Goal: Transaction & Acquisition: Purchase product/service

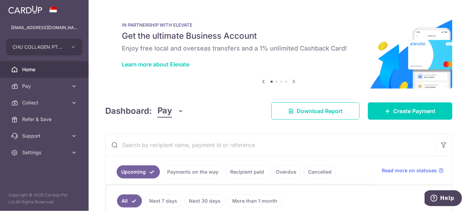
scroll to position [71, 0]
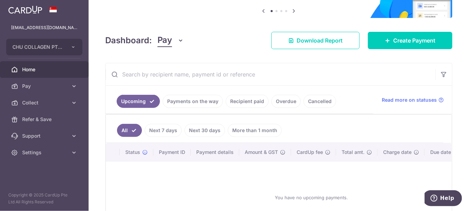
click at [243, 102] on link "Recipient paid" at bounding box center [247, 101] width 43 height 13
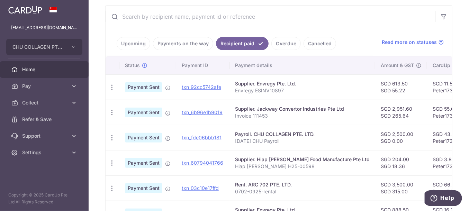
scroll to position [0, 0]
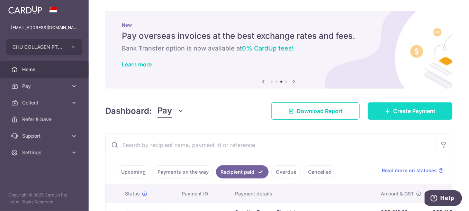
click at [407, 108] on span "Create Payment" at bounding box center [414, 111] width 42 height 8
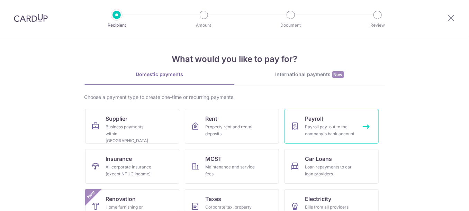
click at [342, 127] on div "Payroll pay-out to the company's bank account" at bounding box center [330, 131] width 50 height 14
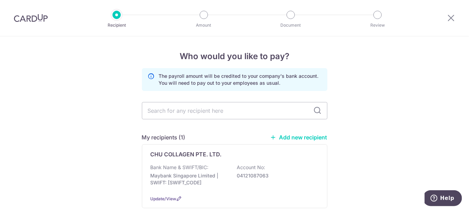
click at [83, 76] on div "Who would you like to pay? The payroll amount will be credited to your company'…" at bounding box center [234, 144] width 469 height 216
click at [164, 114] on input "text" at bounding box center [235, 110] width 186 height 17
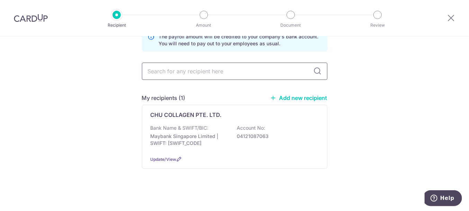
scroll to position [43, 0]
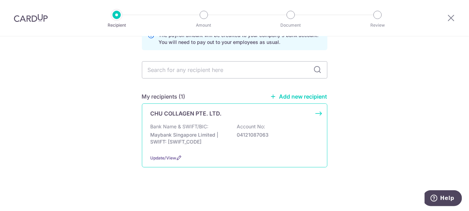
click at [221, 104] on div "CHU COLLAGEN PTE. LTD. Bank Name & SWIFT/BIC: Maybank Singapore Limited | SWIFT…" at bounding box center [235, 136] width 186 height 64
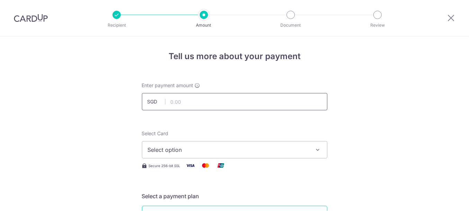
click at [205, 101] on input "text" at bounding box center [235, 101] width 186 height 17
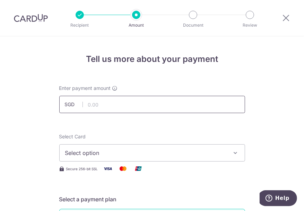
click at [105, 102] on input "text" at bounding box center [152, 104] width 186 height 17
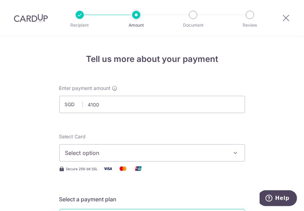
type input "4,100.00"
click at [88, 164] on div "Select Card Select option Add credit card Your Cards **** 8260 Secure 256-bit S…" at bounding box center [152, 153] width 186 height 40
click at [86, 159] on button "Select option" at bounding box center [152, 152] width 186 height 17
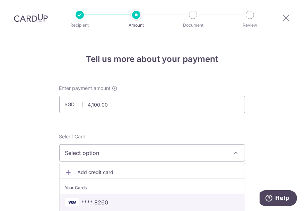
click at [90, 197] on link "**** 8260" at bounding box center [152, 202] width 185 height 17
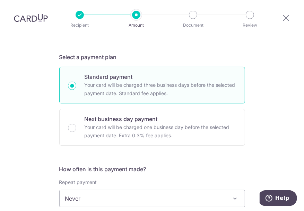
scroll to position [177, 0]
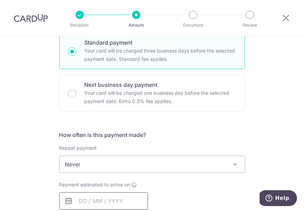
click at [91, 199] on input "text" at bounding box center [103, 201] width 89 height 17
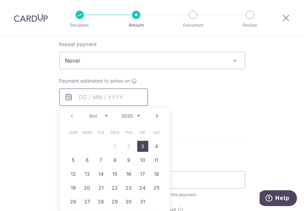
scroll to position [318, 0]
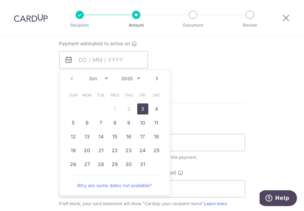
click at [143, 109] on link "3" at bounding box center [142, 109] width 11 height 11
type input "03/10/2025"
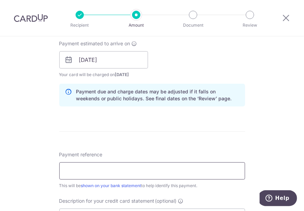
click at [124, 176] on input "Payment reference" at bounding box center [152, 170] width 186 height 17
click at [120, 175] on input "Payment reference" at bounding box center [152, 170] width 186 height 17
click at [68, 168] on input "Aug 2025 ECLAT Payroll" at bounding box center [152, 170] width 186 height 17
click at [102, 168] on input "Aug 2025 ECLAT Payroll" at bounding box center [152, 170] width 186 height 17
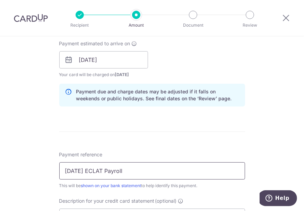
click at [102, 168] on input "Aug 2025 ECLAT Payroll" at bounding box center [152, 170] width 186 height 17
type input "Aug 2025 CHU Payroll"
drag, startPoint x: 142, startPoint y: 144, endPoint x: 149, endPoint y: 150, distance: 9.1
click at [143, 145] on form "Enter payment amount SGD 4,100.00 4100.00 Select Card **** 8260 Add credit card…" at bounding box center [152, 75] width 186 height 616
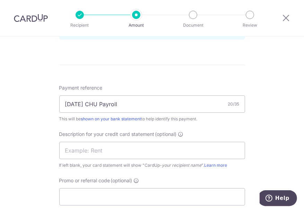
scroll to position [388, 0]
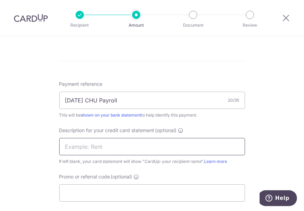
click at [106, 153] on input "text" at bounding box center [152, 146] width 186 height 17
click at [64, 138] on input "Jul 25 Payroll" at bounding box center [152, 146] width 186 height 17
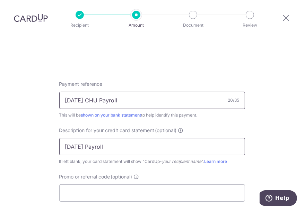
click at [64, 101] on input "Aug 2025 CHU Payroll" at bounding box center [152, 100] width 186 height 17
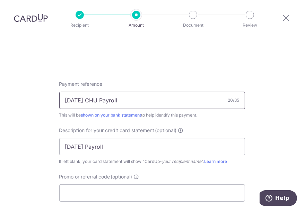
click at [71, 98] on input "Aug 2025 CHU Payroll" at bounding box center [152, 100] width 186 height 17
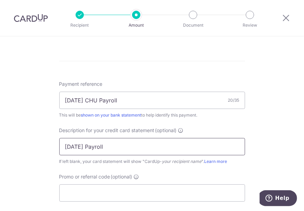
click at [71, 147] on input "Jul 25 Payroll" at bounding box center [152, 146] width 186 height 17
paste input "Aug"
click at [127, 146] on input "Aug 25 Payroll" at bounding box center [152, 146] width 186 height 17
drag, startPoint x: 127, startPoint y: 149, endPoint x: 45, endPoint y: 149, distance: 81.4
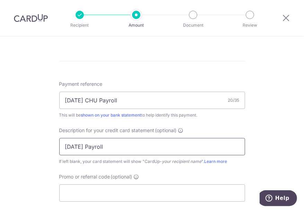
click at [59, 149] on input "Aug 25 Payroll" at bounding box center [152, 146] width 186 height 17
click at [87, 149] on input "Aug 25 Payroll" at bounding box center [152, 146] width 186 height 17
drag, startPoint x: 126, startPoint y: 149, endPoint x: 26, endPoint y: 148, distance: 100.8
click at [59, 148] on input "Aug 25 Payroll" at bounding box center [152, 146] width 186 height 17
type input "Aug 25 Payroll"
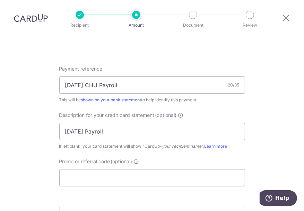
scroll to position [424, 0]
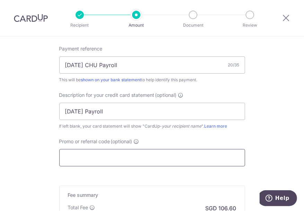
click at [75, 154] on input "Promo or referral code (optional)" at bounding box center [152, 157] width 186 height 17
type input "peter173"
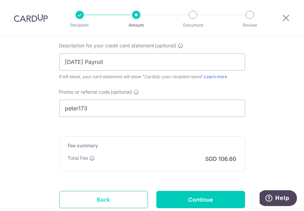
scroll to position [494, 0]
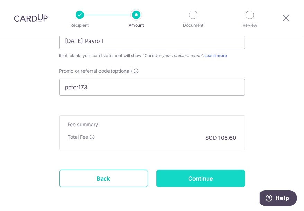
click at [186, 181] on input "Continue" at bounding box center [200, 178] width 89 height 17
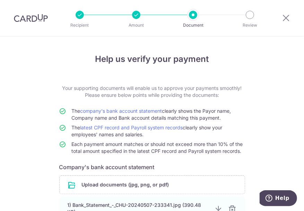
scroll to position [113, 0]
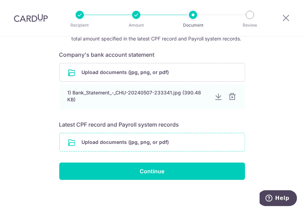
click at [95, 142] on input "file" at bounding box center [152, 142] width 185 height 18
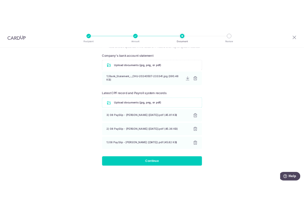
scroll to position [112, 0]
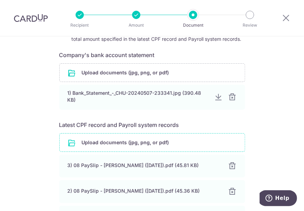
click at [90, 146] on input "file" at bounding box center [152, 143] width 185 height 18
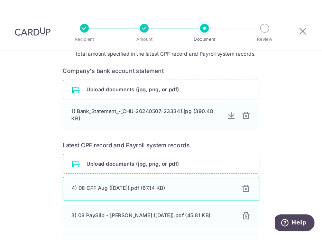
scroll to position [183, 0]
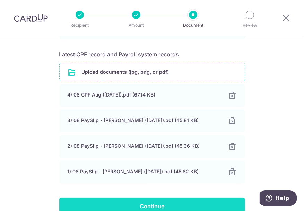
click at [202, 202] on input "Continue" at bounding box center [152, 206] width 186 height 17
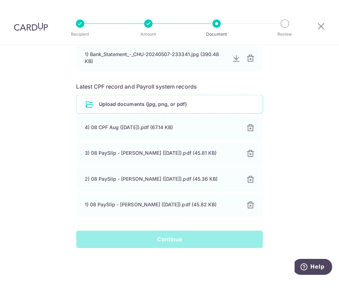
scroll to position [141, 0]
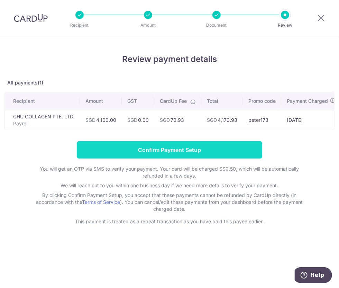
click at [190, 148] on input "Confirm Payment Setup" at bounding box center [170, 149] width 186 height 17
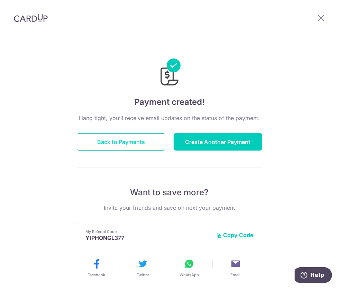
click at [145, 140] on button "Back to Payments" at bounding box center [121, 141] width 89 height 17
